Goal: Task Accomplishment & Management: Manage account settings

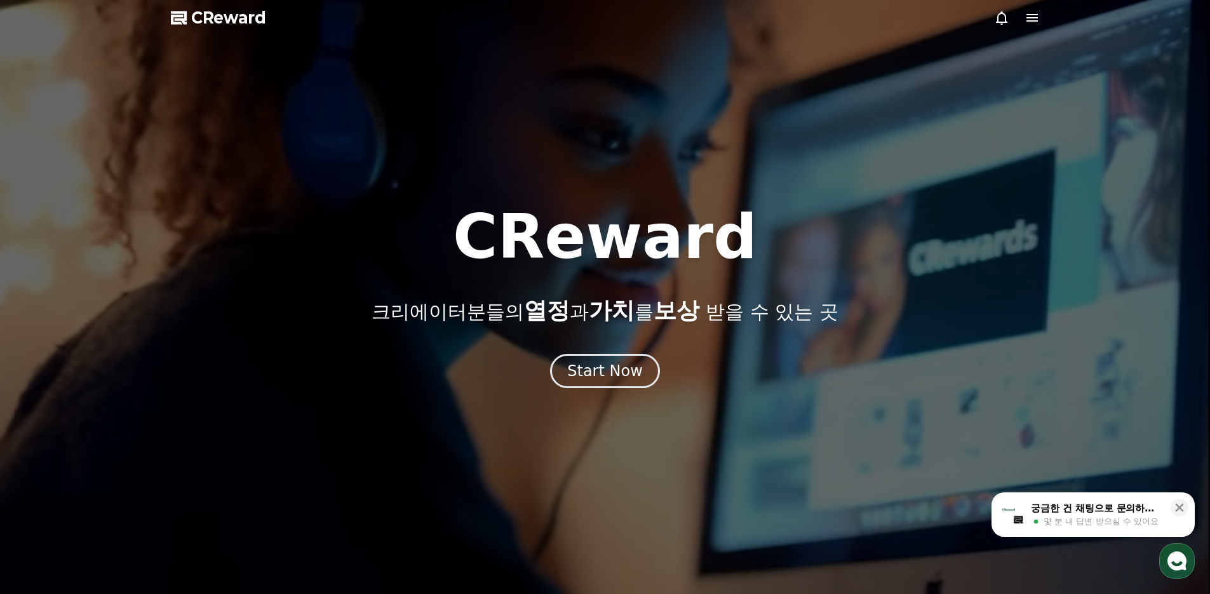
click at [1034, 18] on icon at bounding box center [1031, 17] width 15 height 15
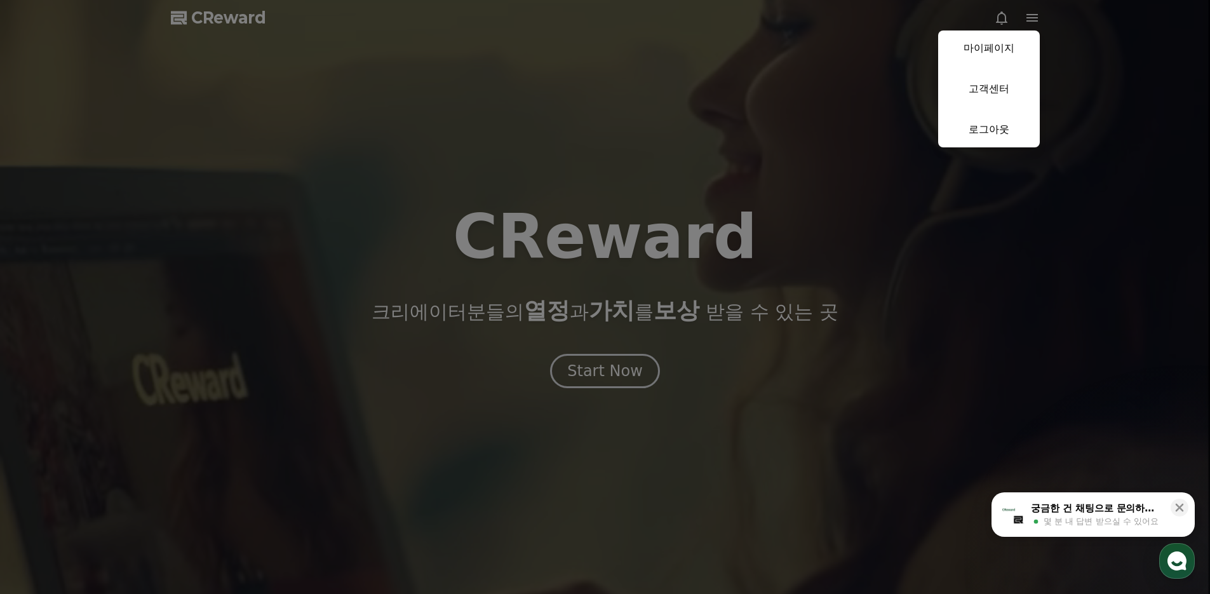
click at [818, 168] on button "close" at bounding box center [605, 297] width 1210 height 594
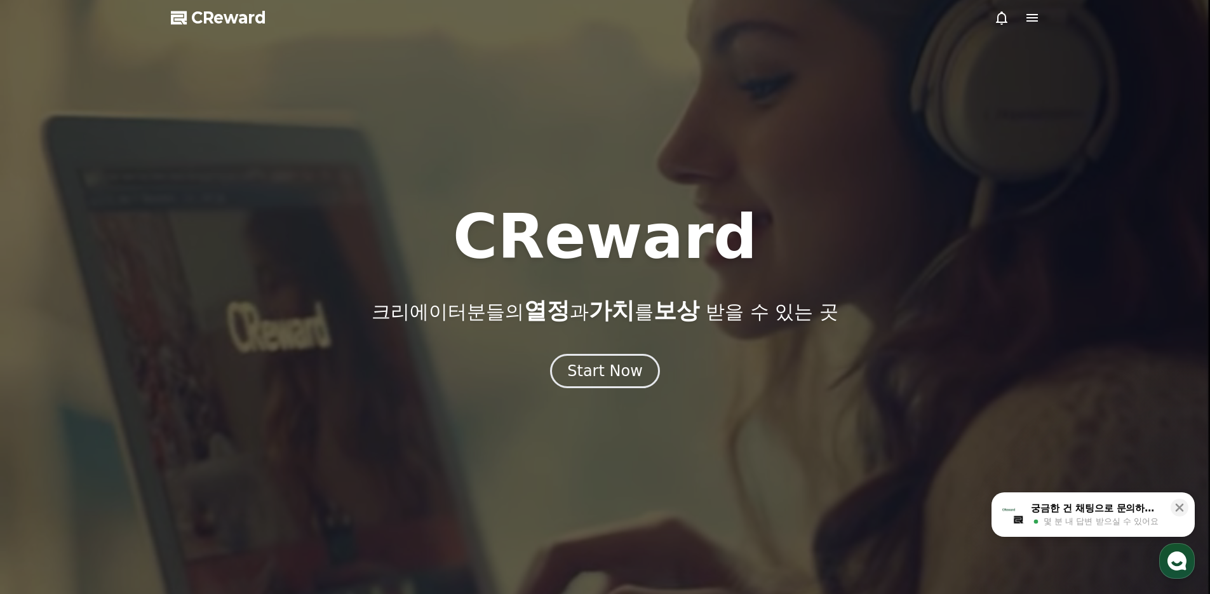
click at [1029, 17] on icon at bounding box center [1031, 18] width 11 height 8
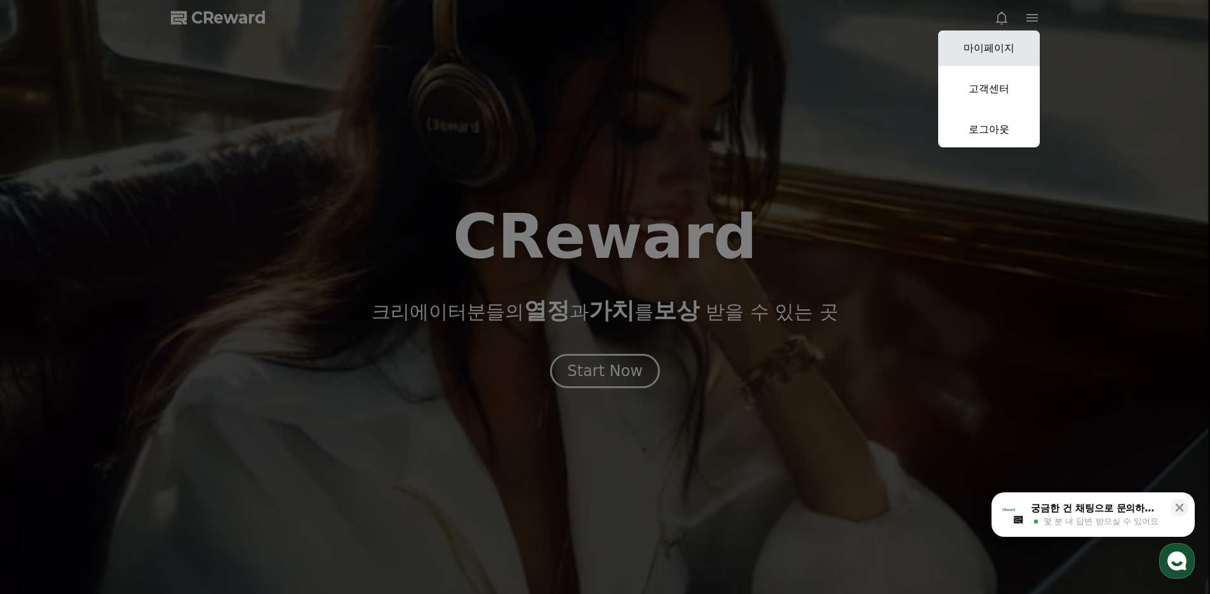
click at [997, 46] on link "마이페이지" at bounding box center [989, 48] width 102 height 36
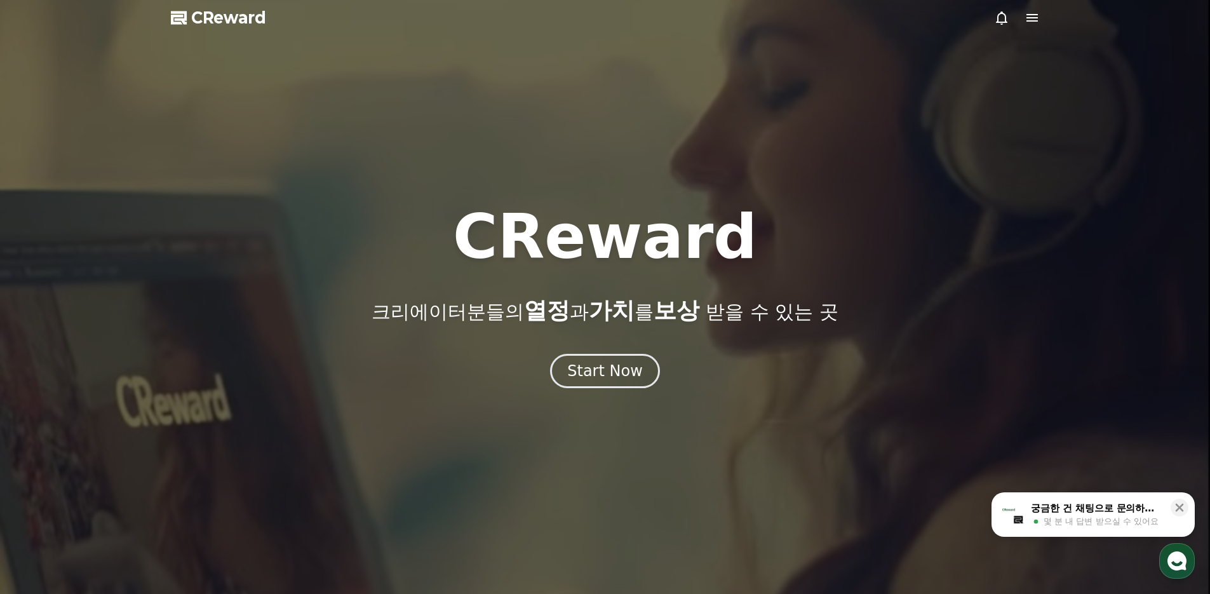
select select "**********"
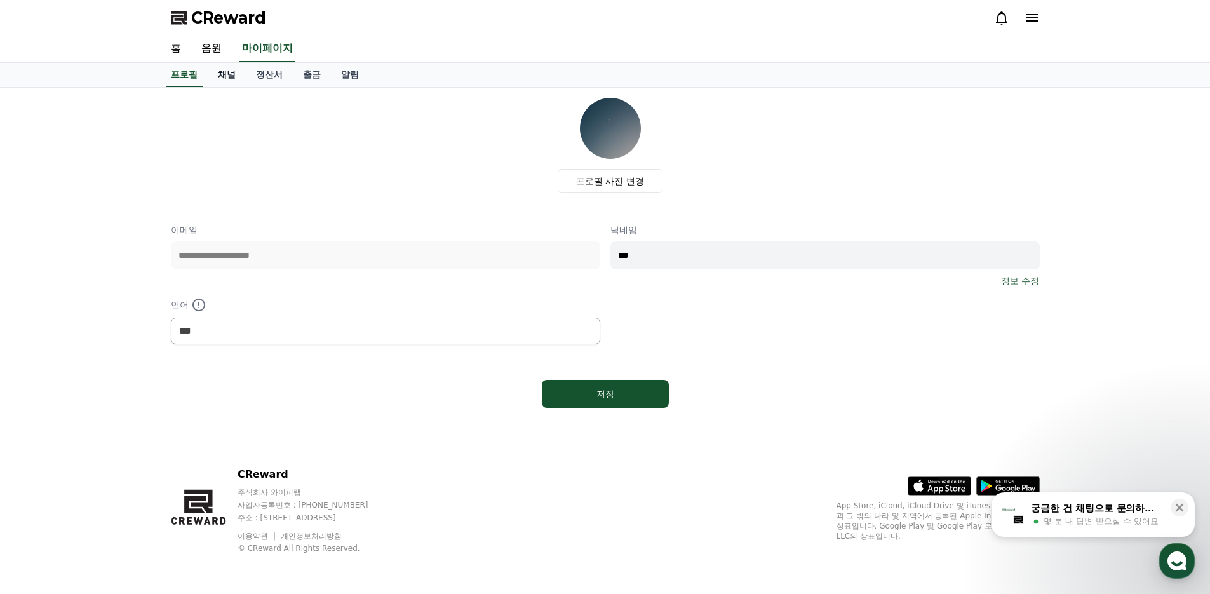
click at [224, 80] on link "채널" at bounding box center [227, 75] width 38 height 24
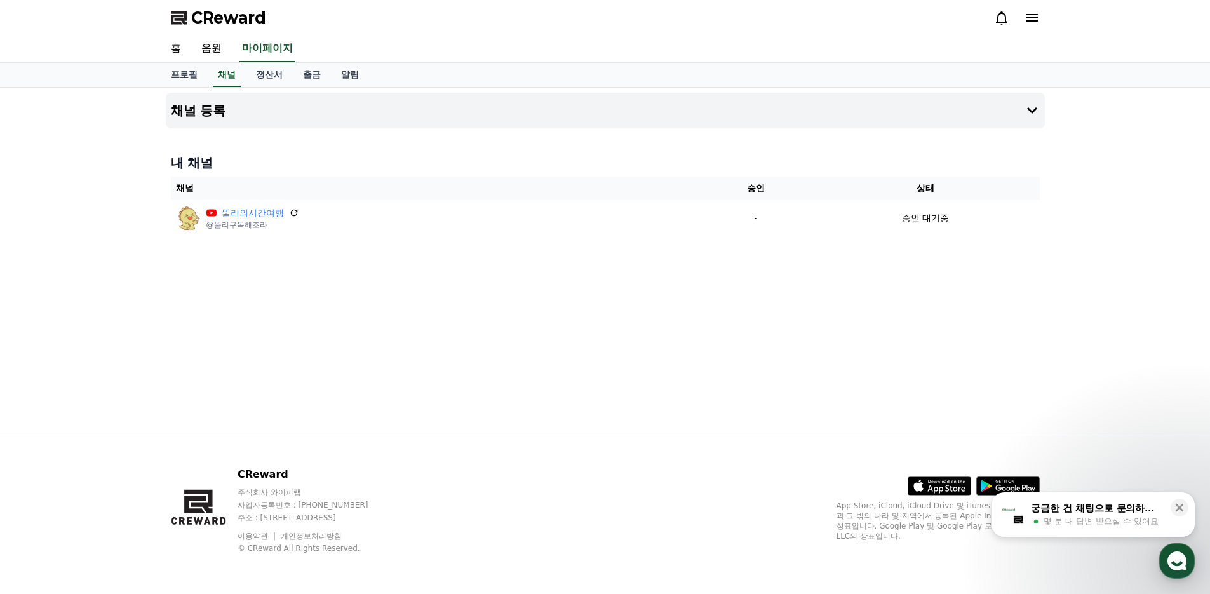
click at [446, 371] on div "채널 등록 내 채널 채널 승인 상태 뚤리의시간여행 @뚤리구독해조라 - 승인 대기중" at bounding box center [605, 262] width 889 height 348
